Goal: Transaction & Acquisition: Subscribe to service/newsletter

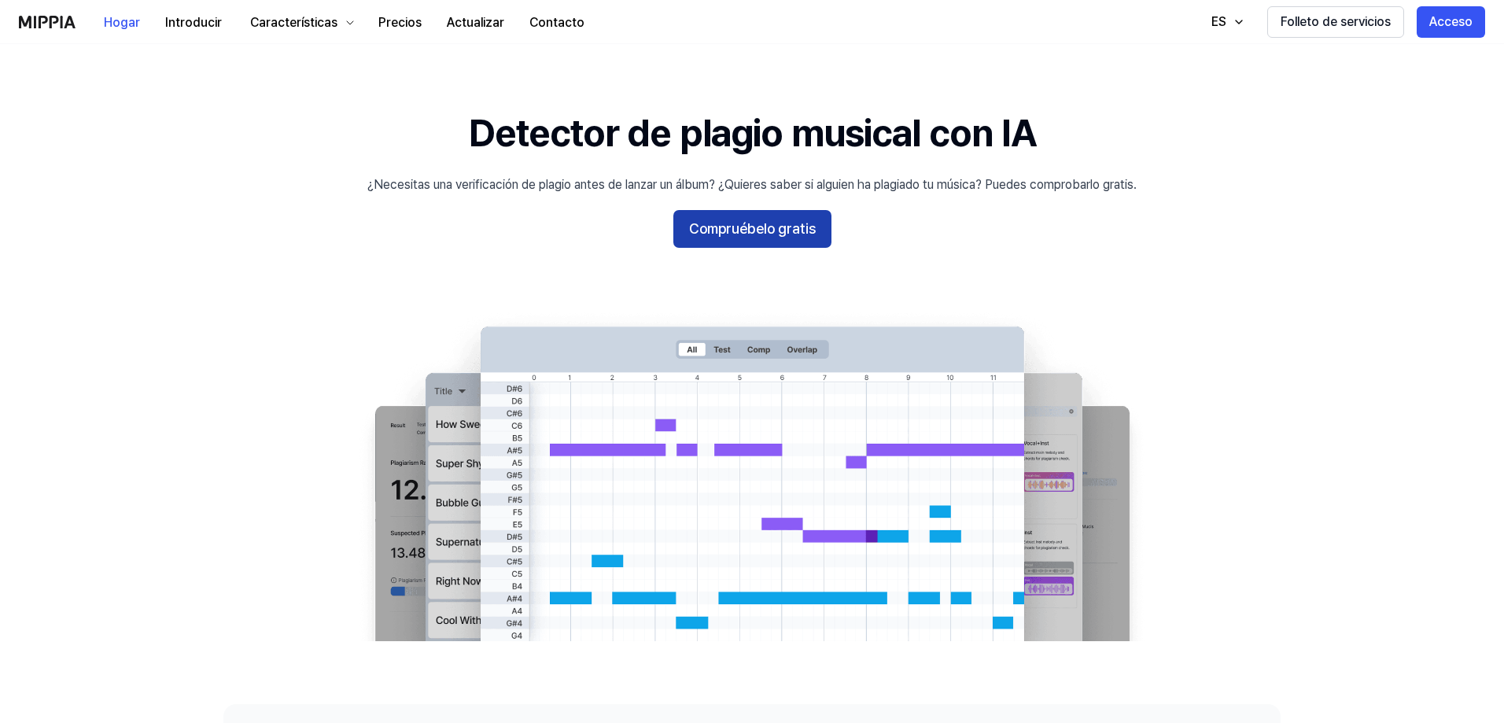
click at [742, 227] on font "Compruébelo gratis" at bounding box center [752, 228] width 127 height 17
click at [1449, 20] on font "Acceso" at bounding box center [1450, 21] width 43 height 15
click at [760, 231] on font "Compruébelo gratis" at bounding box center [752, 228] width 127 height 17
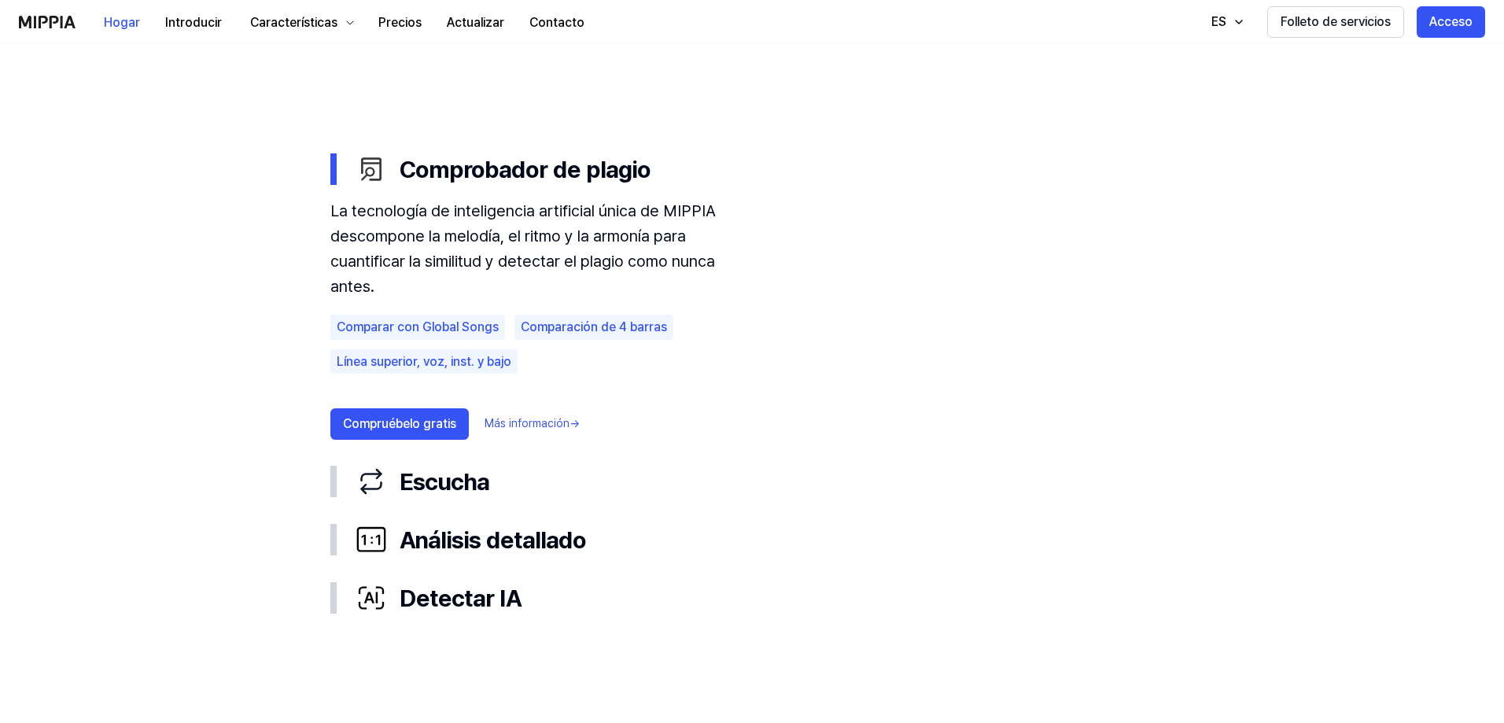
scroll to position [787, 0]
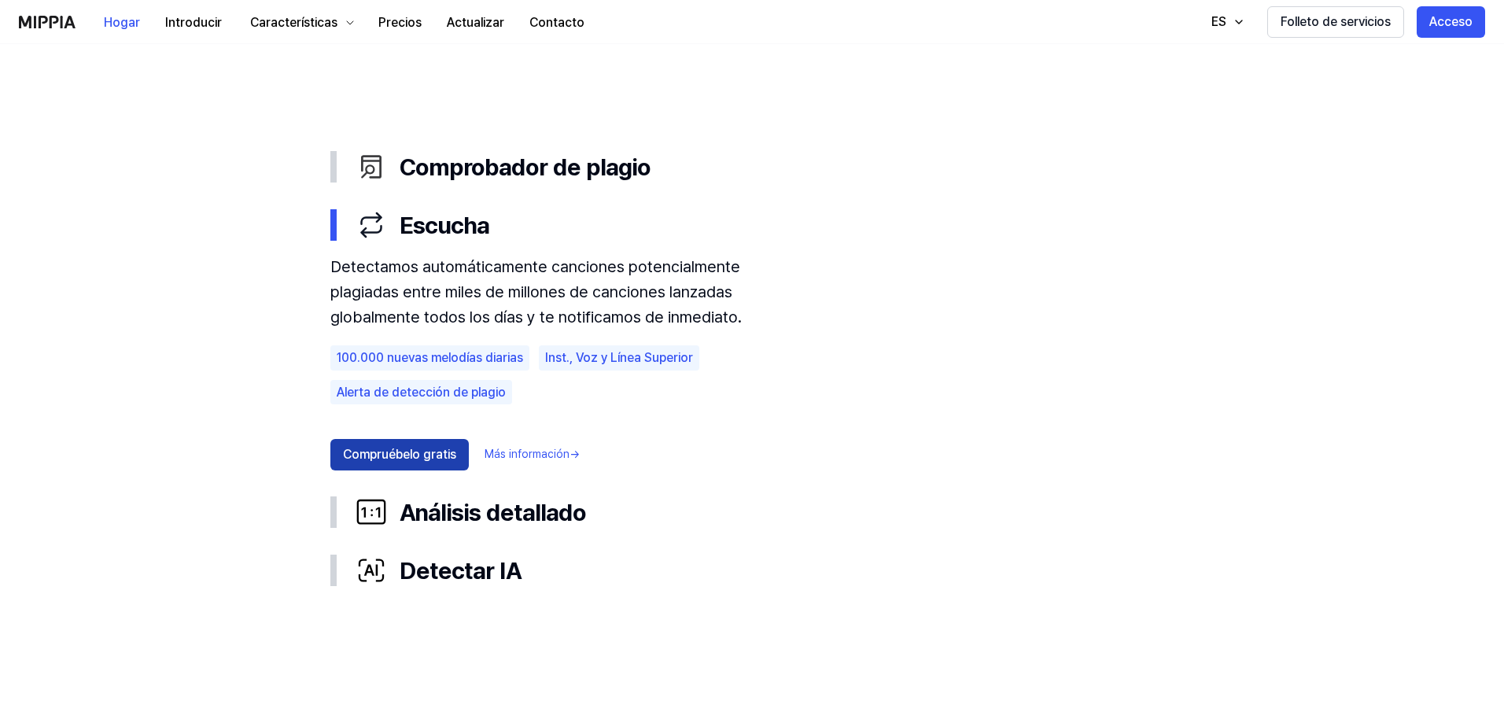
click at [403, 455] on font "Compruébelo gratis" at bounding box center [399, 454] width 113 height 15
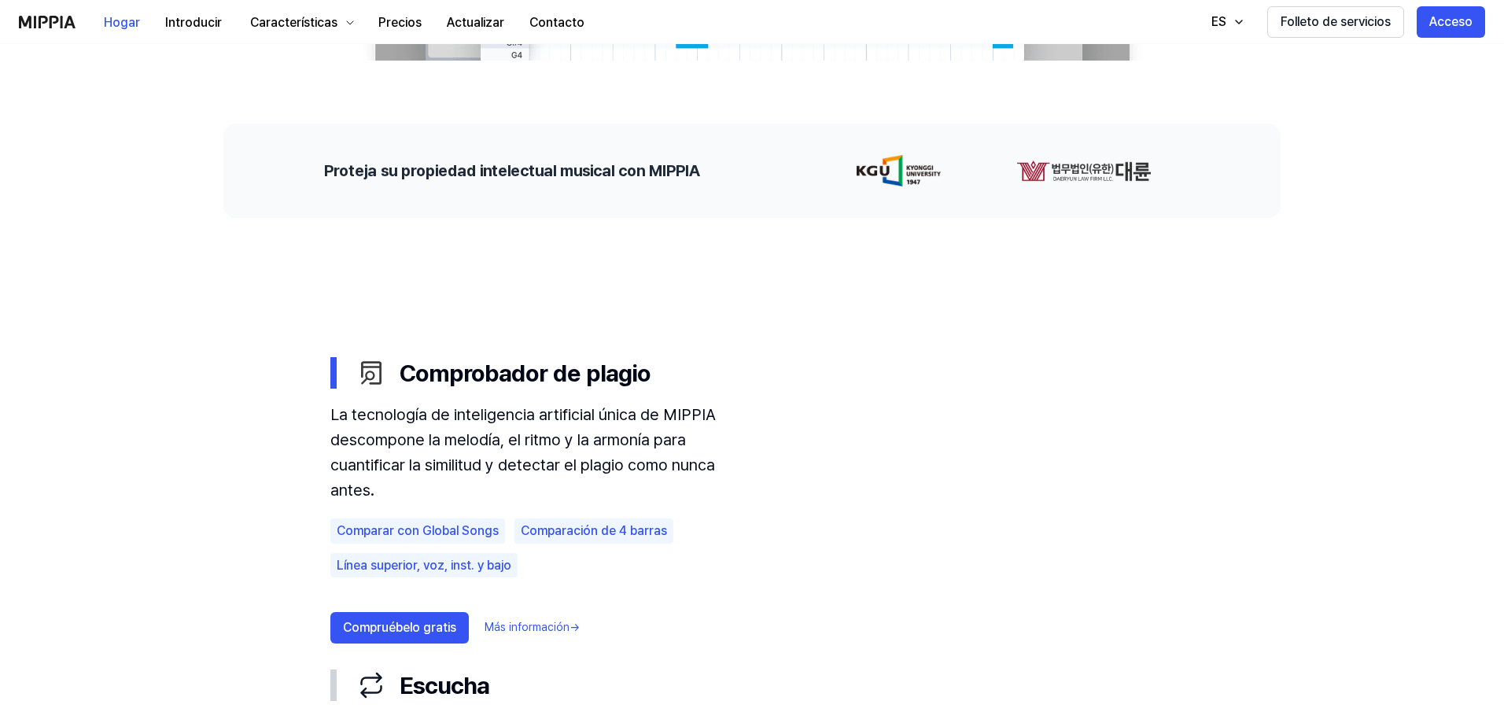
scroll to position [617, 0]
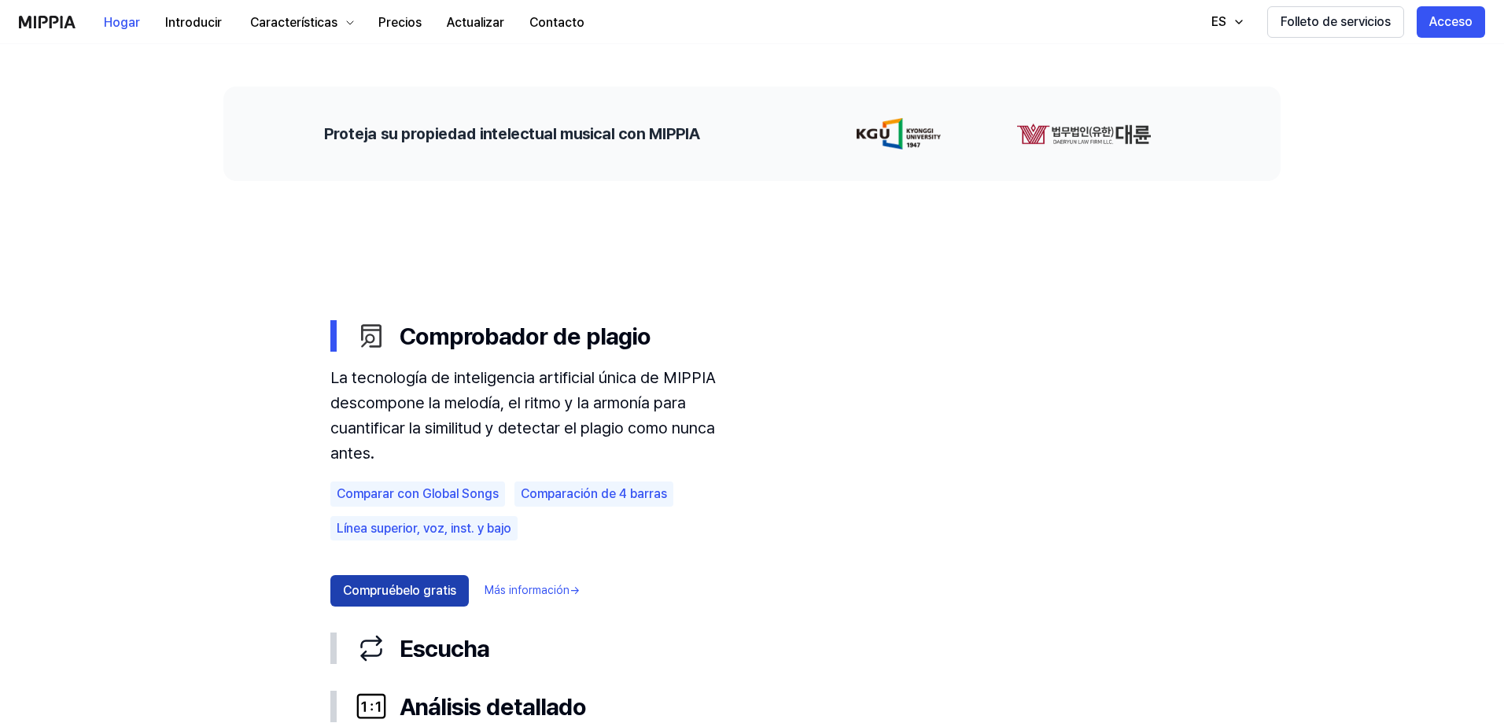
click at [393, 577] on button "Compruébelo gratis" at bounding box center [399, 590] width 138 height 31
